Goal: Information Seeking & Learning: Learn about a topic

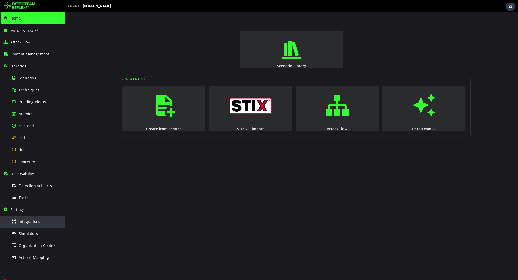
click at [42, 222] on div "Integrations" at bounding box center [36, 221] width 50 height 12
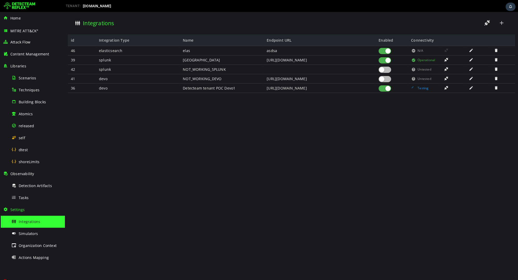
click at [469, 88] on span at bounding box center [471, 87] width 5 height 4
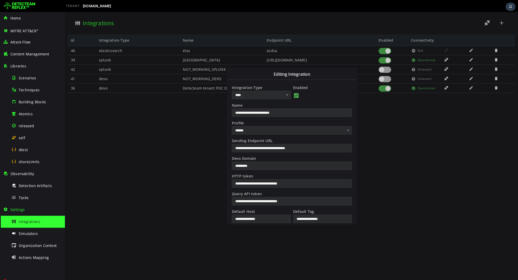
scroll to position [9, 0]
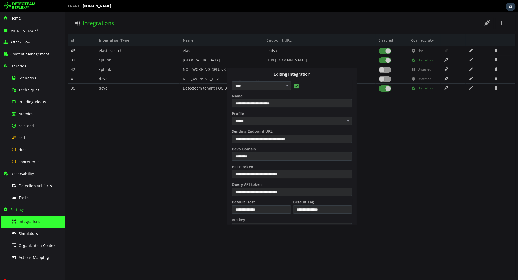
click at [302, 171] on input "**********" at bounding box center [292, 174] width 120 height 8
